Goal: Register for event/course

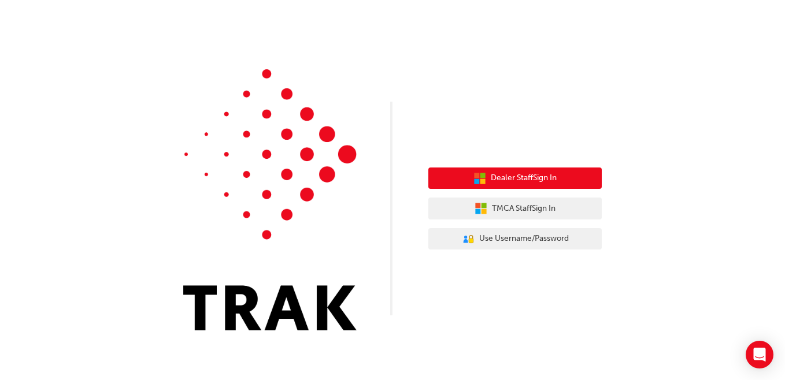
click at [516, 179] on span "Dealer Staff Sign In" at bounding box center [524, 178] width 66 height 13
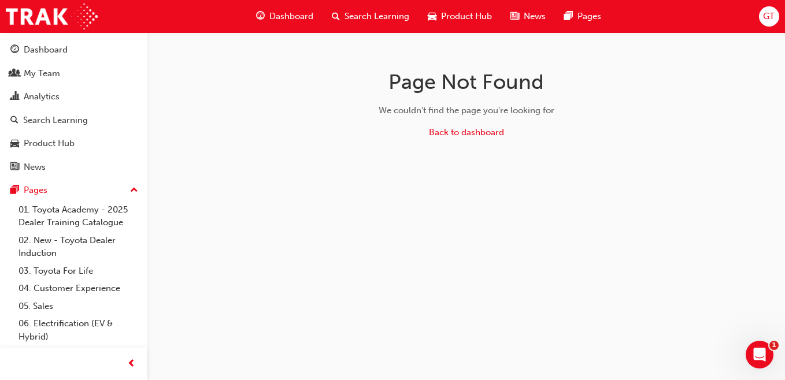
click at [358, 16] on span "Search Learning" at bounding box center [377, 16] width 65 height 13
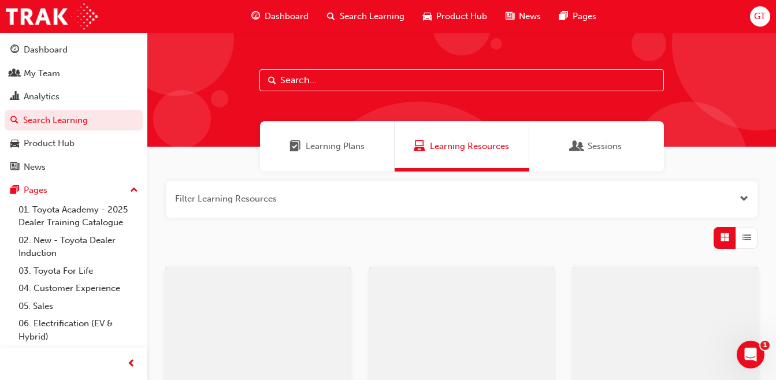
click at [372, 86] on input "text" at bounding box center [462, 80] width 405 height 22
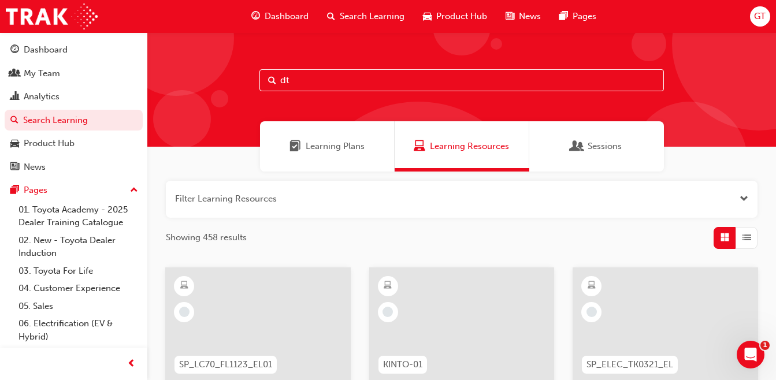
type input "dt"
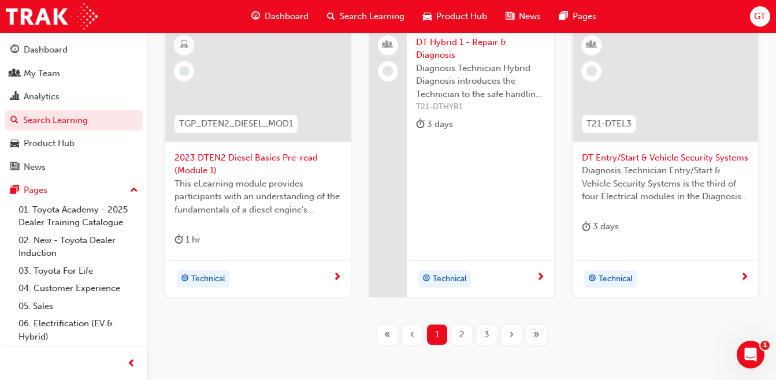
scroll to position [536, 0]
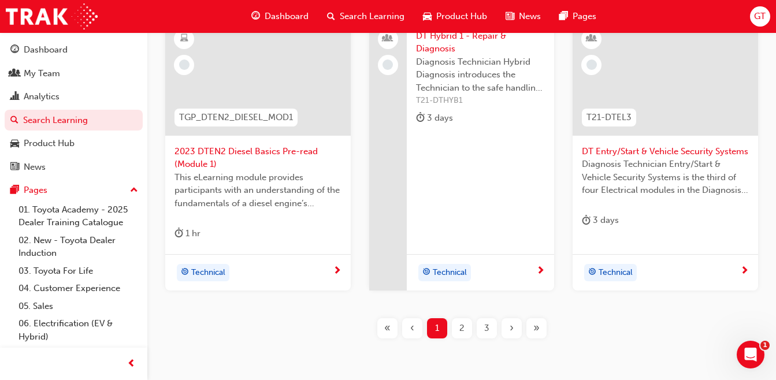
click at [455, 327] on div "2" at bounding box center [462, 329] width 20 height 20
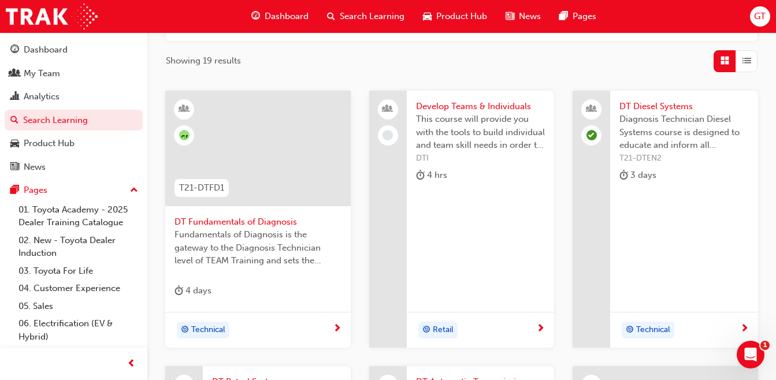
scroll to position [200, 0]
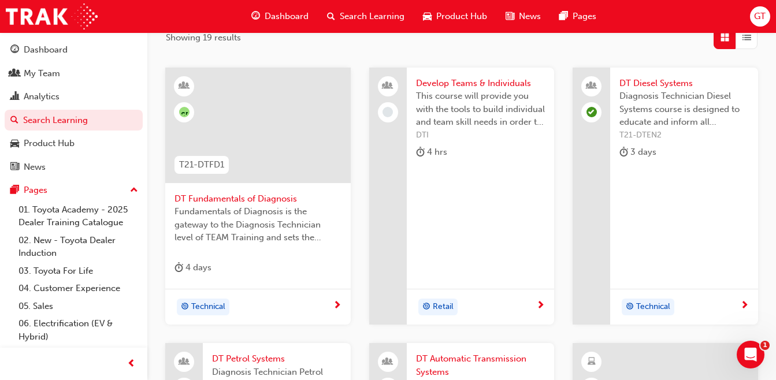
click at [658, 82] on span "DT Diesel Systems" at bounding box center [684, 83] width 129 height 13
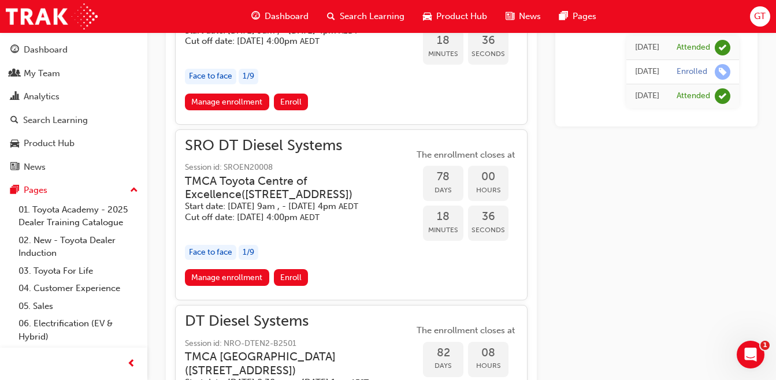
scroll to position [1441, 0]
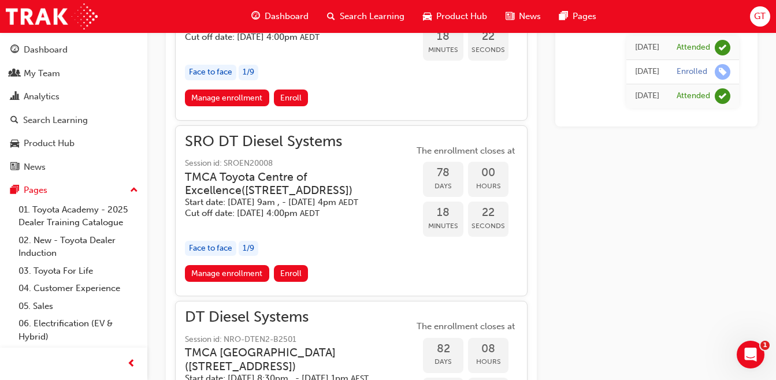
click at [225, 106] on link "Manage enrollment" at bounding box center [227, 98] width 84 height 17
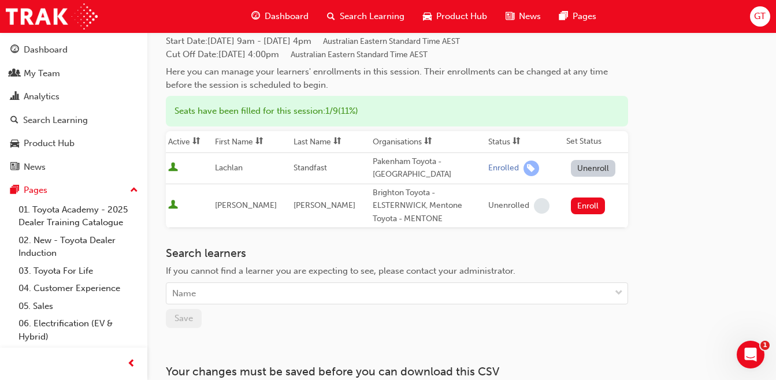
scroll to position [70, 0]
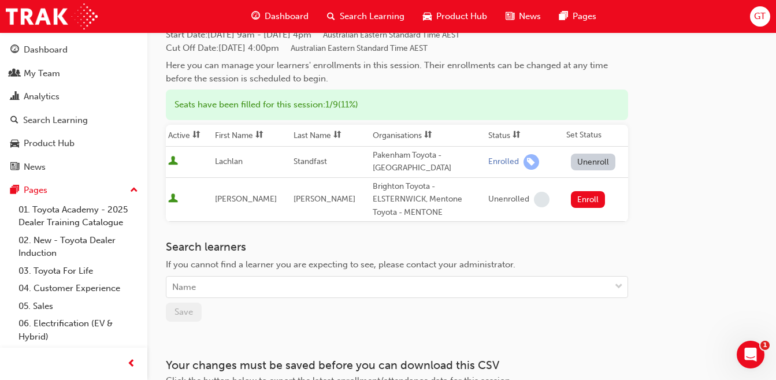
click at [479, 287] on div "Name" at bounding box center [388, 287] width 444 height 20
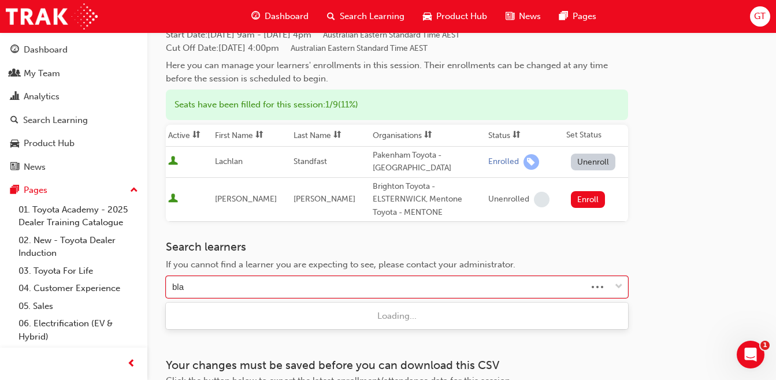
type input "blai"
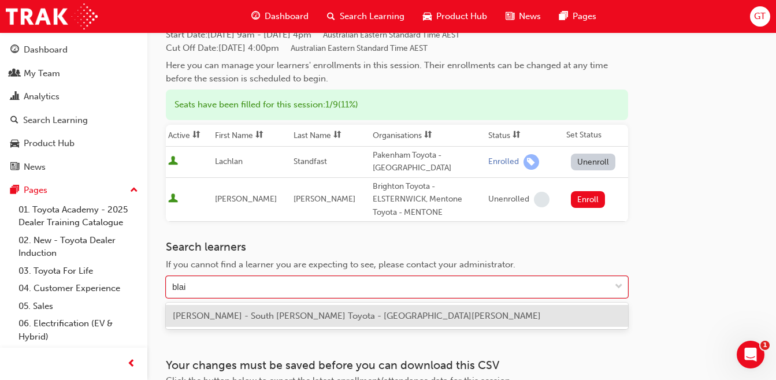
click at [358, 319] on span "[PERSON_NAME] - South [PERSON_NAME] Toyota - [GEOGRAPHIC_DATA][PERSON_NAME]" at bounding box center [357, 316] width 368 height 10
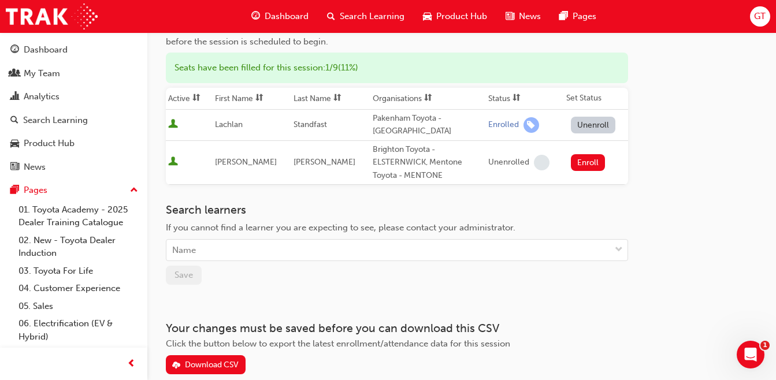
scroll to position [109, 0]
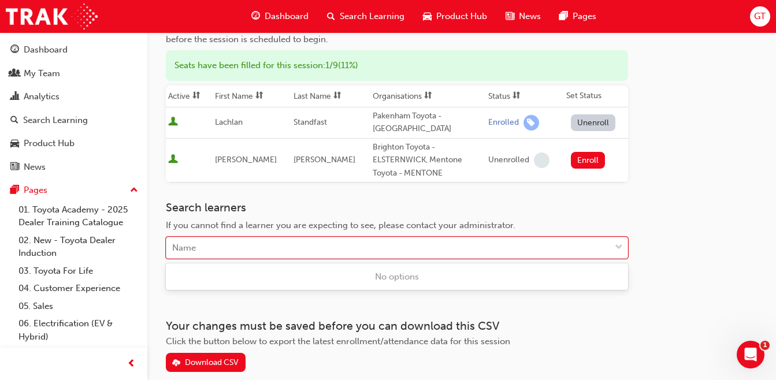
click at [494, 249] on div "Name" at bounding box center [388, 248] width 444 height 20
type input "blai"
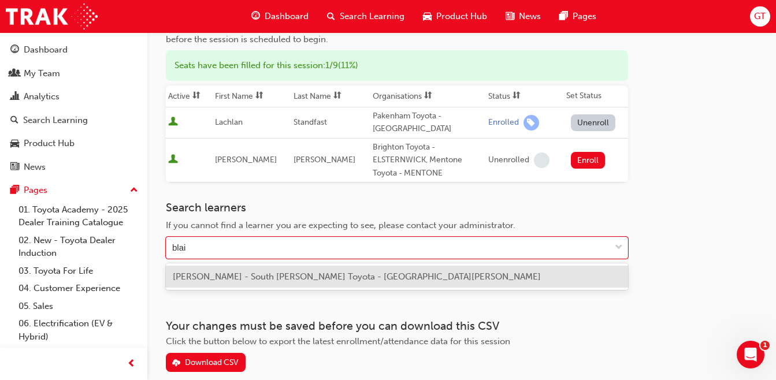
click at [369, 275] on span "[PERSON_NAME] - South [PERSON_NAME] Toyota - [GEOGRAPHIC_DATA][PERSON_NAME]" at bounding box center [357, 277] width 368 height 10
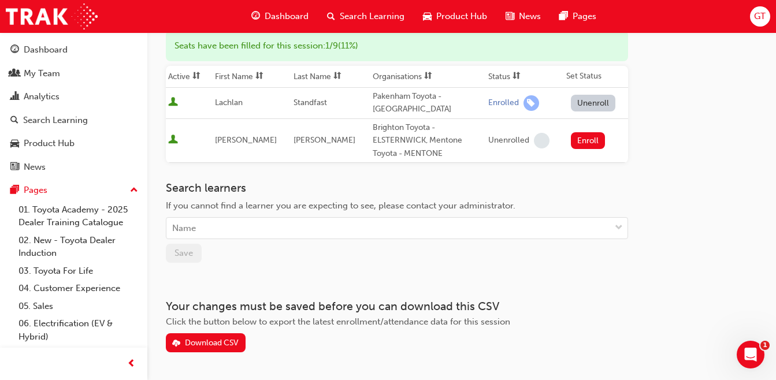
scroll to position [131, 0]
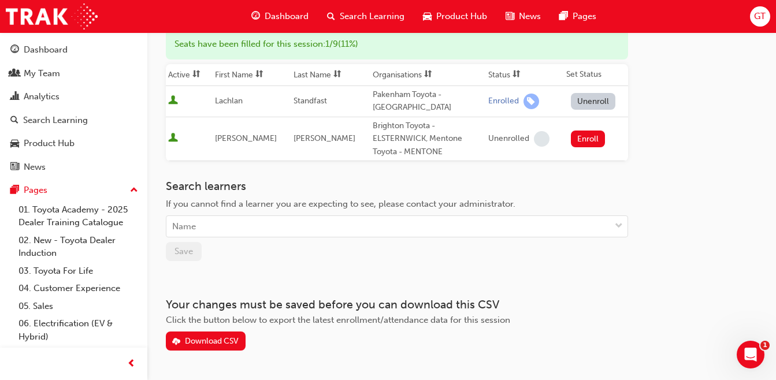
click at [394, 229] on div "Name" at bounding box center [388, 227] width 444 height 20
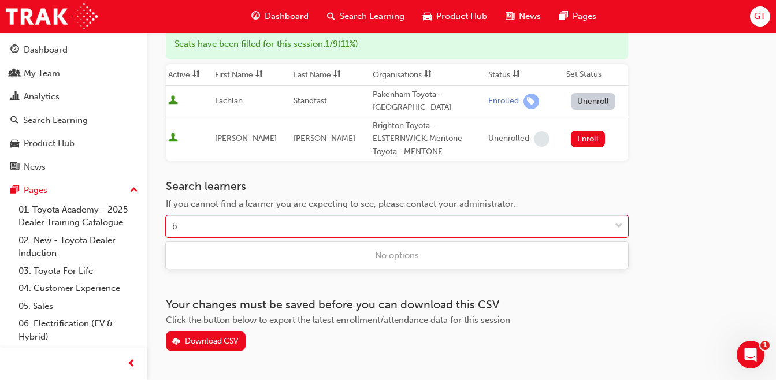
type input "bl"
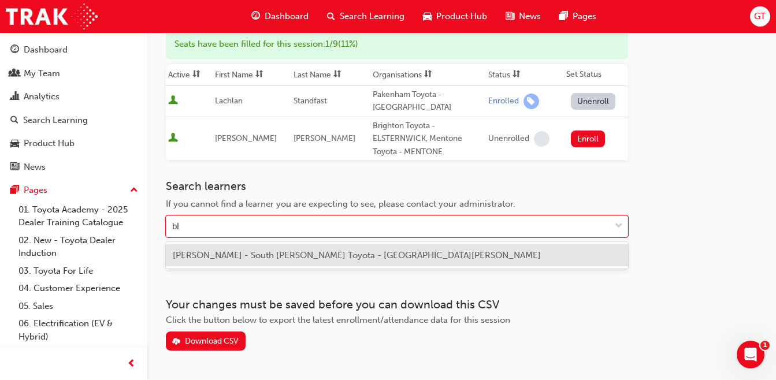
click at [263, 257] on span "[PERSON_NAME] - South [PERSON_NAME] Toyota - [GEOGRAPHIC_DATA][PERSON_NAME]" at bounding box center [357, 255] width 368 height 10
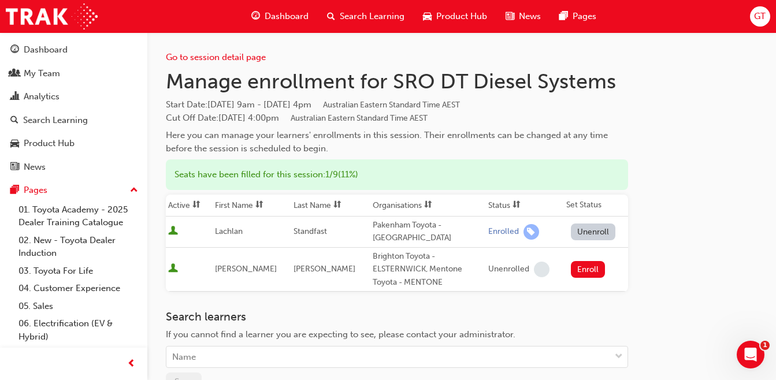
scroll to position [24, 0]
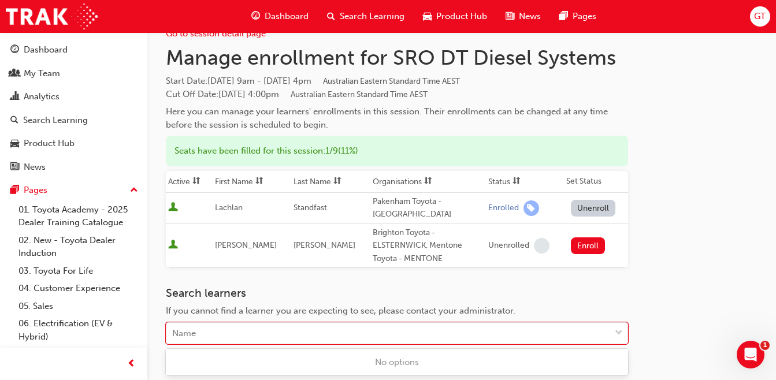
click at [298, 351] on body "Your version of Internet Explorer is outdated and not supported. Please upgrade…" at bounding box center [388, 166] width 776 height 380
type input "bl"
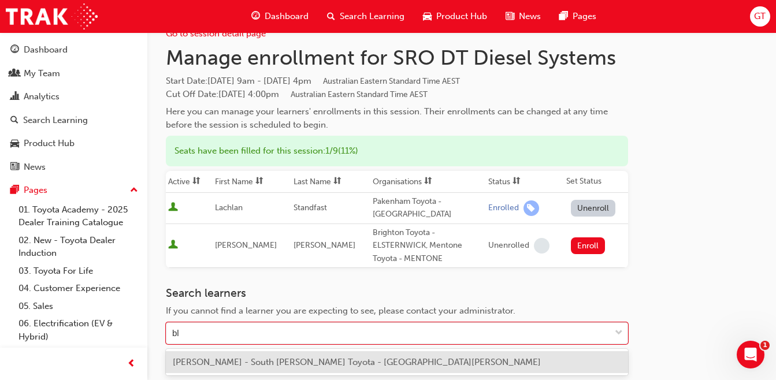
click at [295, 361] on span "[PERSON_NAME] - South [PERSON_NAME] Toyota - [GEOGRAPHIC_DATA][PERSON_NAME]" at bounding box center [357, 362] width 368 height 10
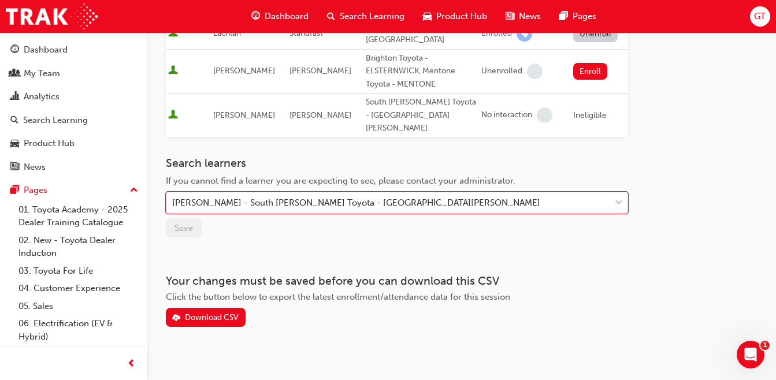
scroll to position [0, 0]
